Goal: Information Seeking & Learning: Find specific fact

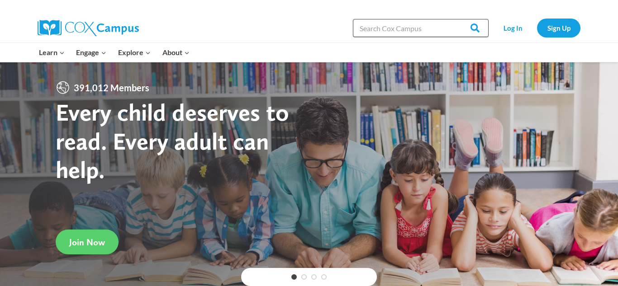
click at [416, 31] on input "Search in [URL][DOMAIN_NAME]" at bounding box center [421, 28] width 136 height 18
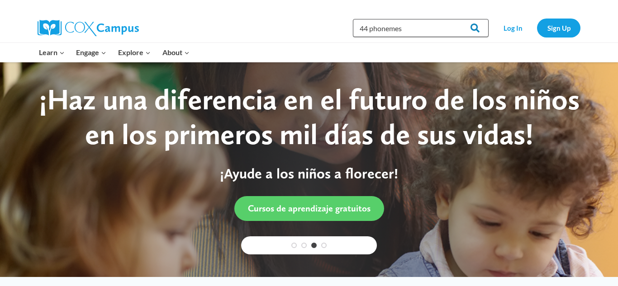
type input "44 phonemes"
click at [477, 31] on input "Search" at bounding box center [470, 28] width 35 height 18
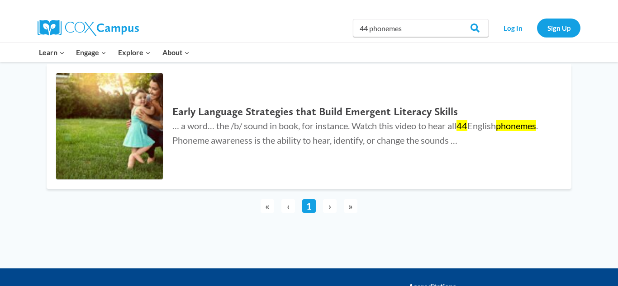
scroll to position [113, 0]
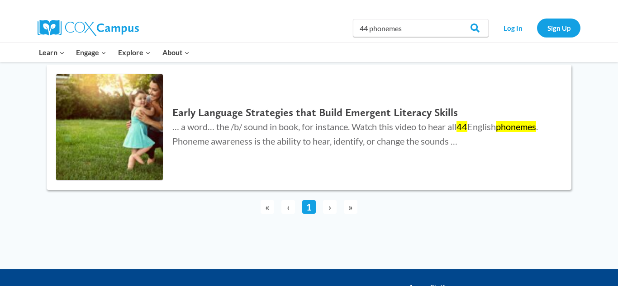
click at [352, 109] on h2 "Early Language Strategies that Build Emergent Literacy Skills" at bounding box center [362, 112] width 381 height 13
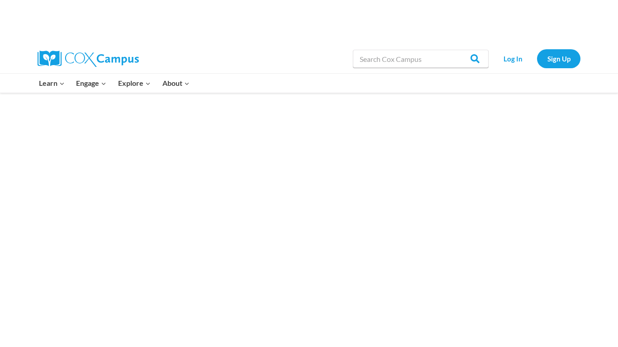
scroll to position [1458, 0]
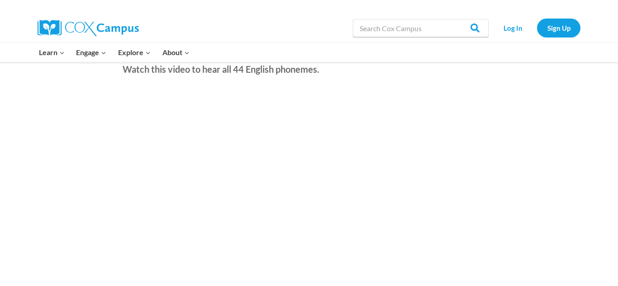
drag, startPoint x: 617, startPoint y: 12, endPoint x: 617, endPoint y: 111, distance: 99.0
